Goal: Task Accomplishment & Management: Manage account settings

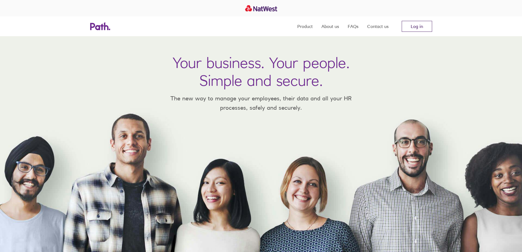
click at [404, 25] on link "Log in" at bounding box center [416, 26] width 30 height 11
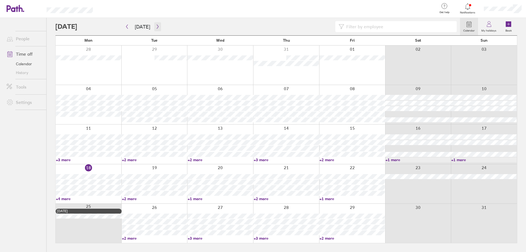
click at [158, 23] on button "button" at bounding box center [157, 26] width 7 height 9
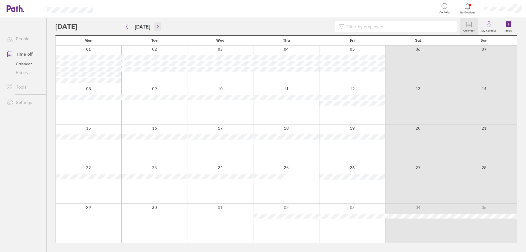
click at [156, 26] on icon "button" at bounding box center [158, 26] width 4 height 4
drag, startPoint x: 246, startPoint y: 110, endPoint x: 248, endPoint y: 106, distance: 3.7
click at [246, 109] on div at bounding box center [220, 104] width 66 height 39
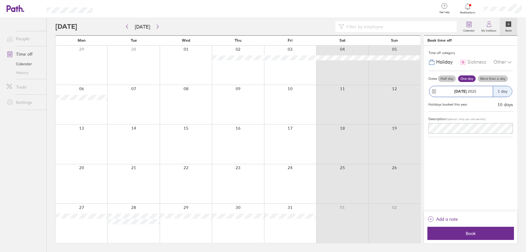
click at [494, 78] on label "More than a day" at bounding box center [493, 78] width 30 height 7
click at [0, 0] on input "More than a day" at bounding box center [0, 0] width 0 height 0
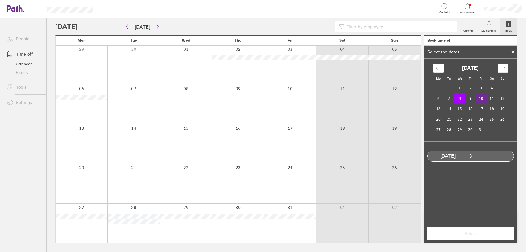
click at [481, 98] on td "10" at bounding box center [481, 98] width 11 height 10
click at [469, 230] on button "Select" at bounding box center [470, 232] width 87 height 13
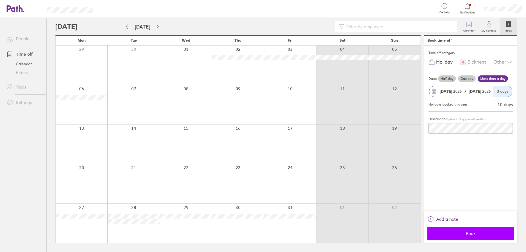
click at [464, 234] on span "Book" at bounding box center [470, 233] width 79 height 5
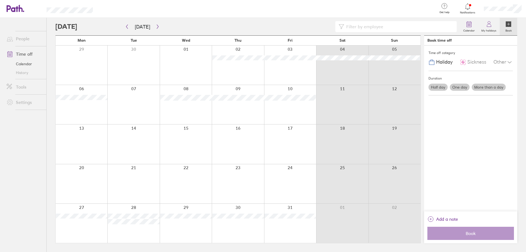
click at [441, 61] on span "Holiday" at bounding box center [444, 62] width 16 height 6
click at [82, 140] on div at bounding box center [82, 143] width 52 height 39
click at [81, 141] on div at bounding box center [82, 143] width 52 height 39
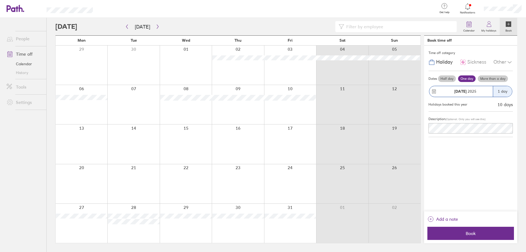
click at [492, 77] on label "More than a day" at bounding box center [493, 78] width 30 height 7
click at [0, 0] on input "More than a day" at bounding box center [0, 0] width 0 height 0
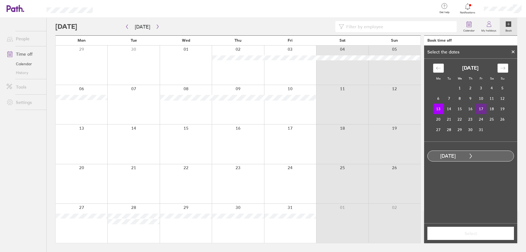
drag, startPoint x: 438, startPoint y: 107, endPoint x: 482, endPoint y: 108, distance: 44.4
click at [482, 108] on tr "13 14 15 16 17 18 19" at bounding box center [470, 108] width 75 height 10
click at [481, 109] on td "17" at bounding box center [481, 108] width 11 height 10
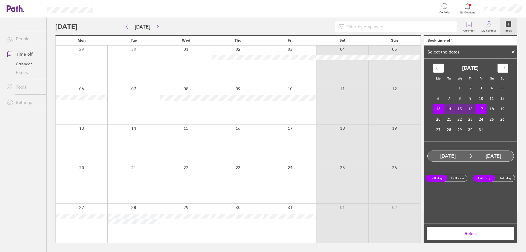
click at [479, 231] on span "Select" at bounding box center [470, 233] width 79 height 5
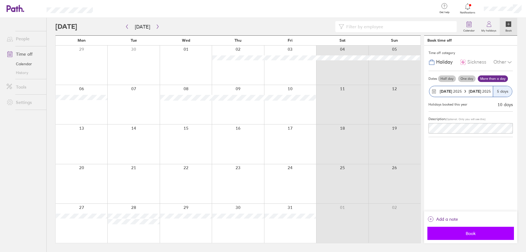
click at [474, 235] on span "Book" at bounding box center [470, 233] width 79 height 5
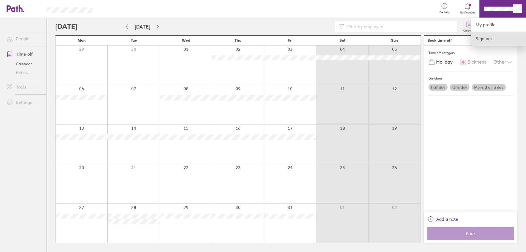
click at [490, 39] on link "Sign out" at bounding box center [498, 39] width 55 height 14
